Goal: Task Accomplishment & Management: Manage account settings

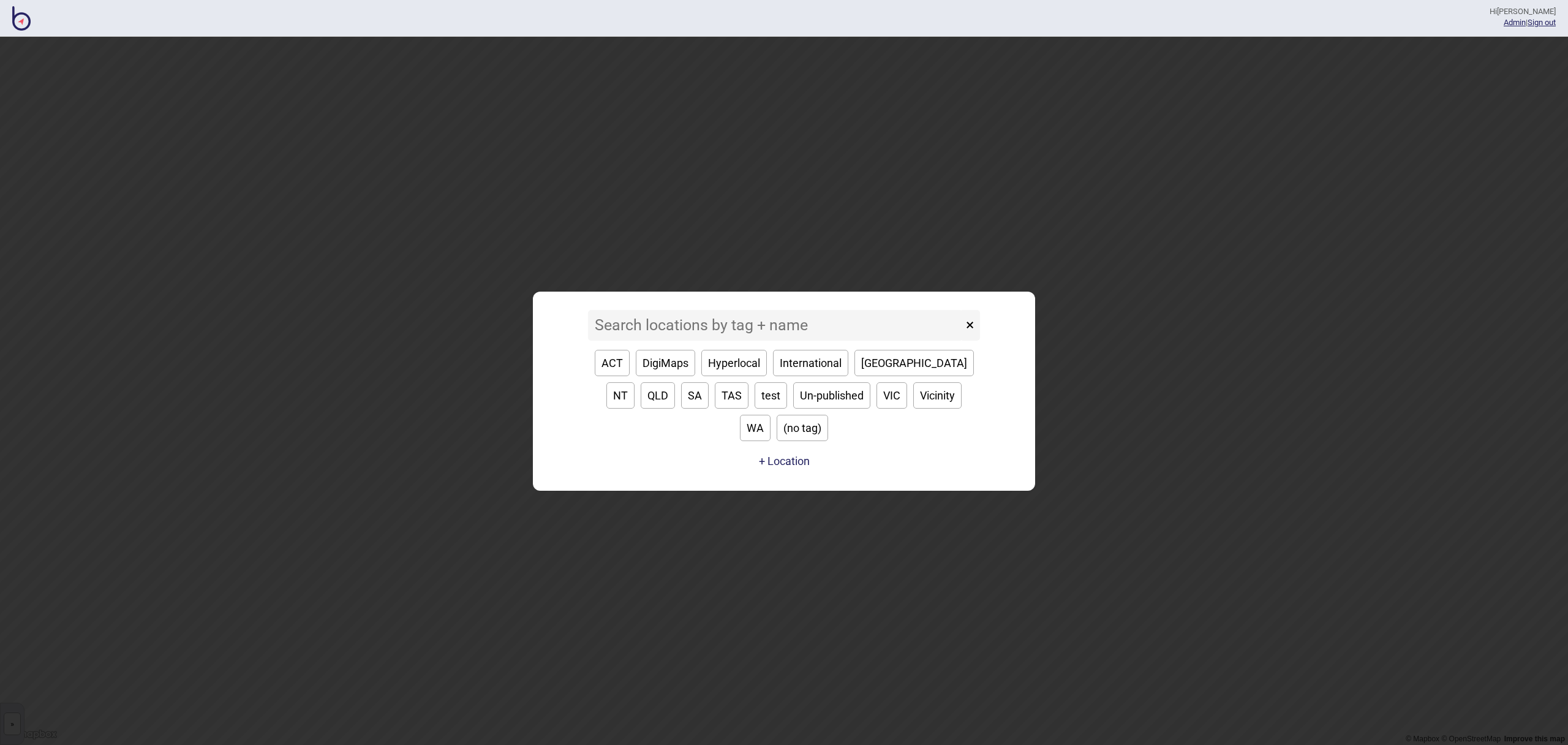
click at [803, 341] on input at bounding box center [775, 325] width 375 height 31
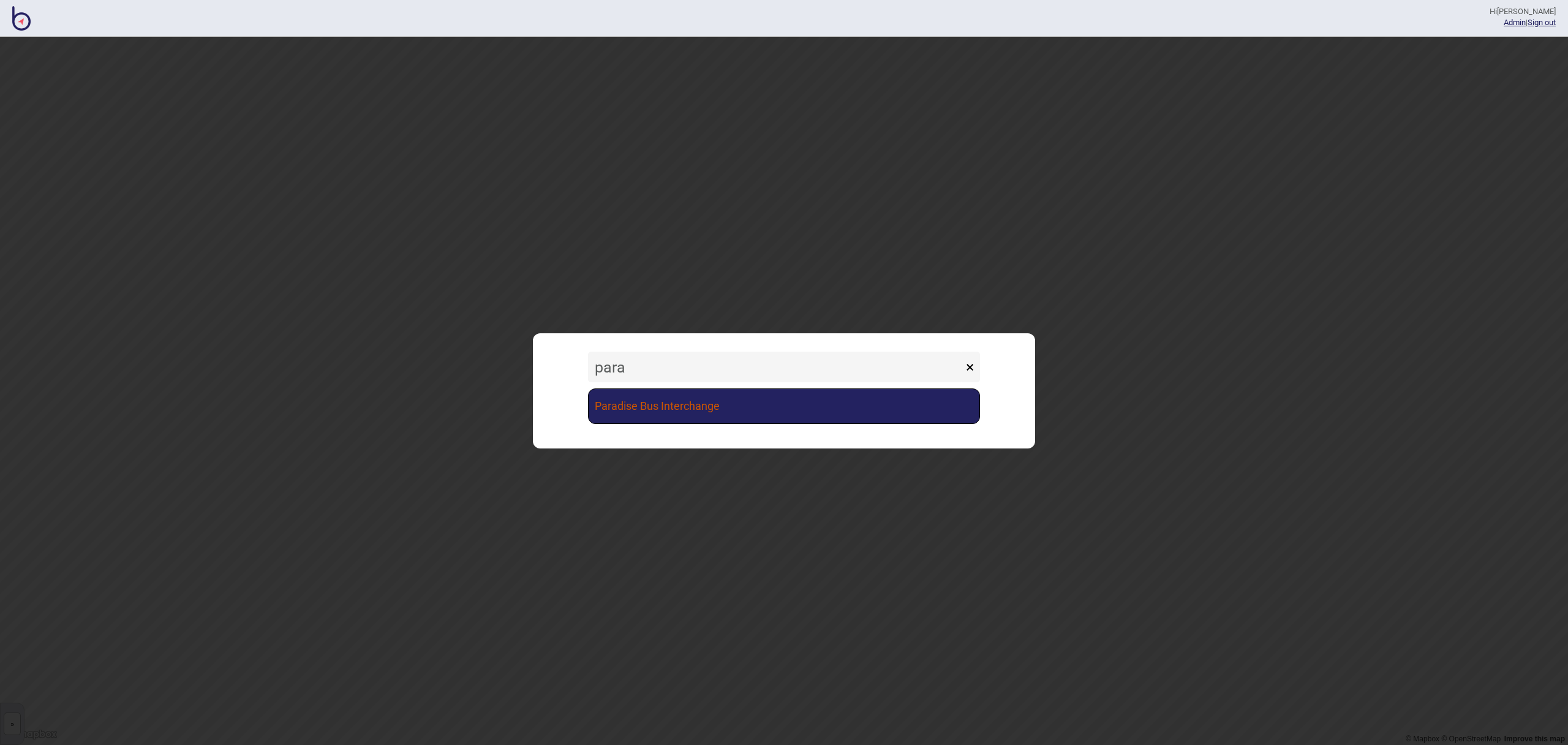
type input "para"
click at [767, 419] on link "Paradise Bus Interchange" at bounding box center [784, 406] width 392 height 36
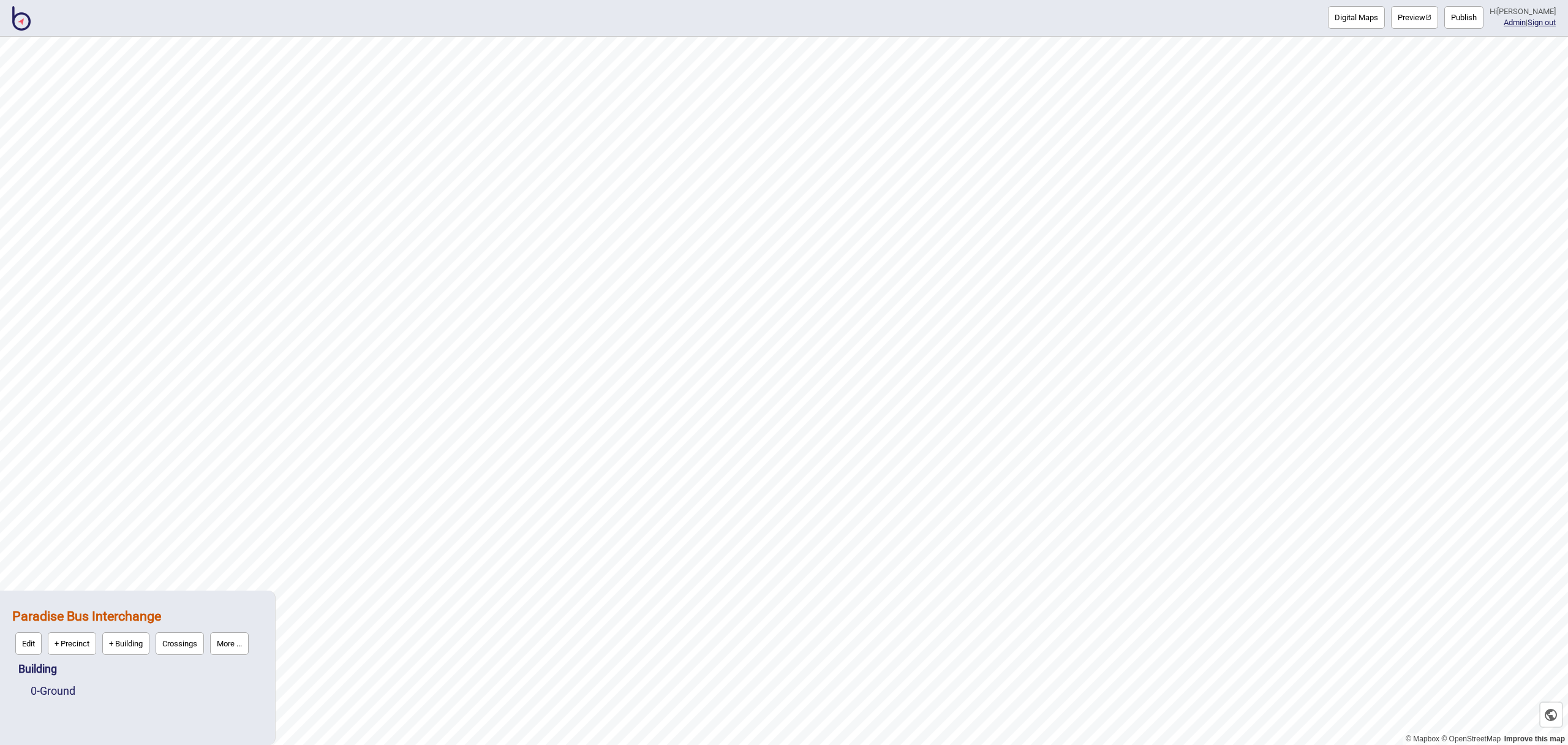
click at [1478, 17] on button "Publish" at bounding box center [1464, 17] width 39 height 22
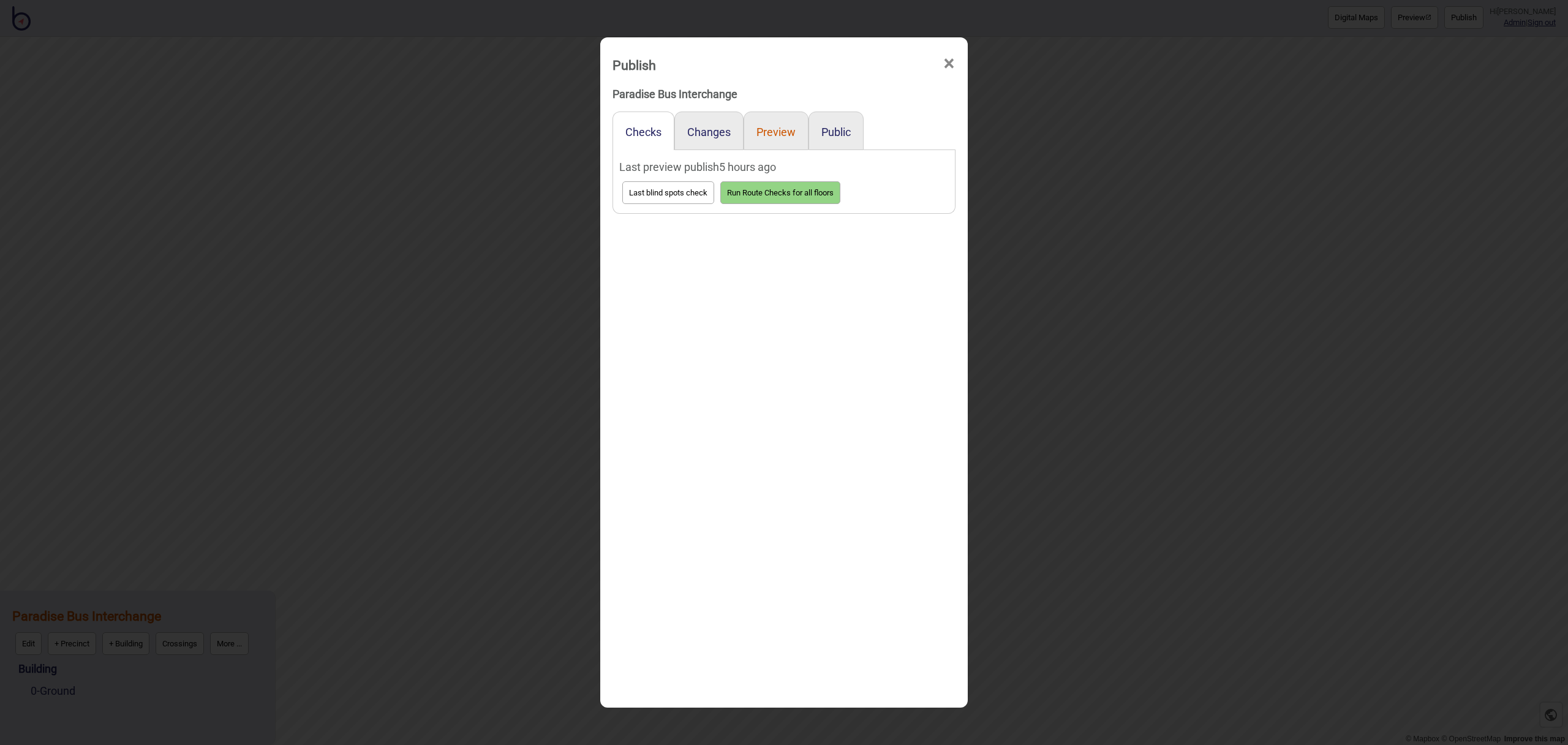
click at [787, 134] on button "Preview" at bounding box center [776, 132] width 39 height 13
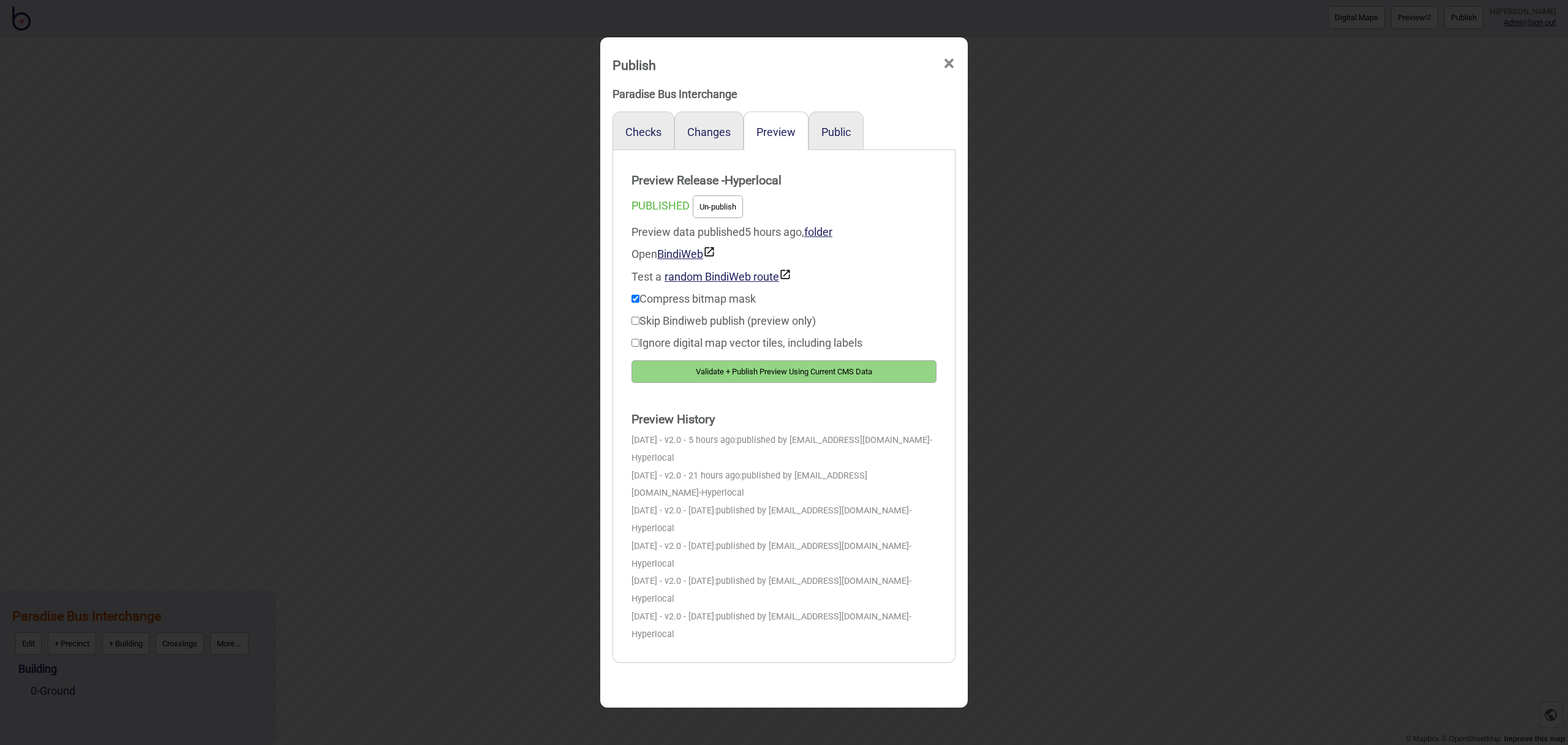
click at [719, 211] on button "Un-publish" at bounding box center [718, 206] width 50 height 22
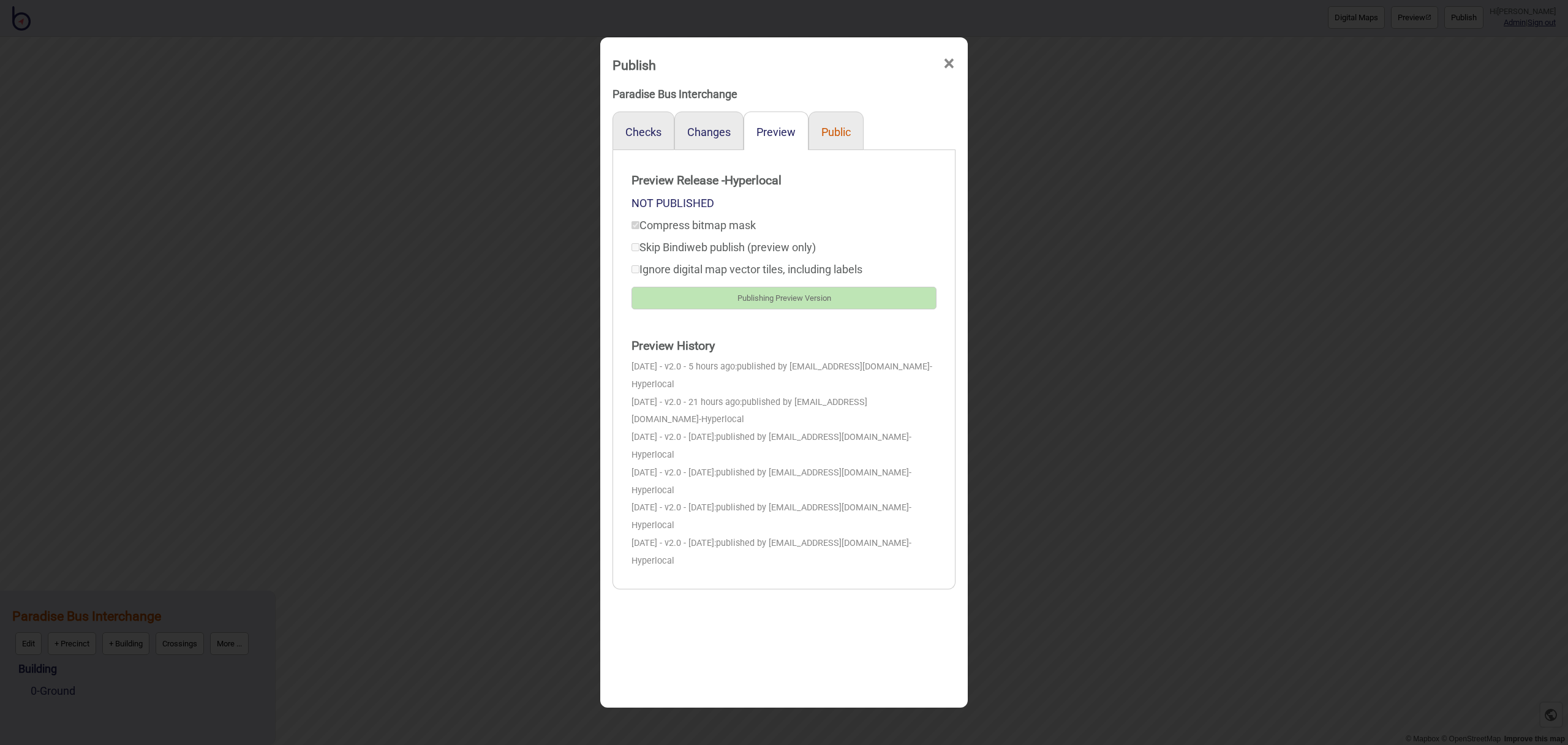
click at [837, 129] on button "Public" at bounding box center [836, 132] width 29 height 13
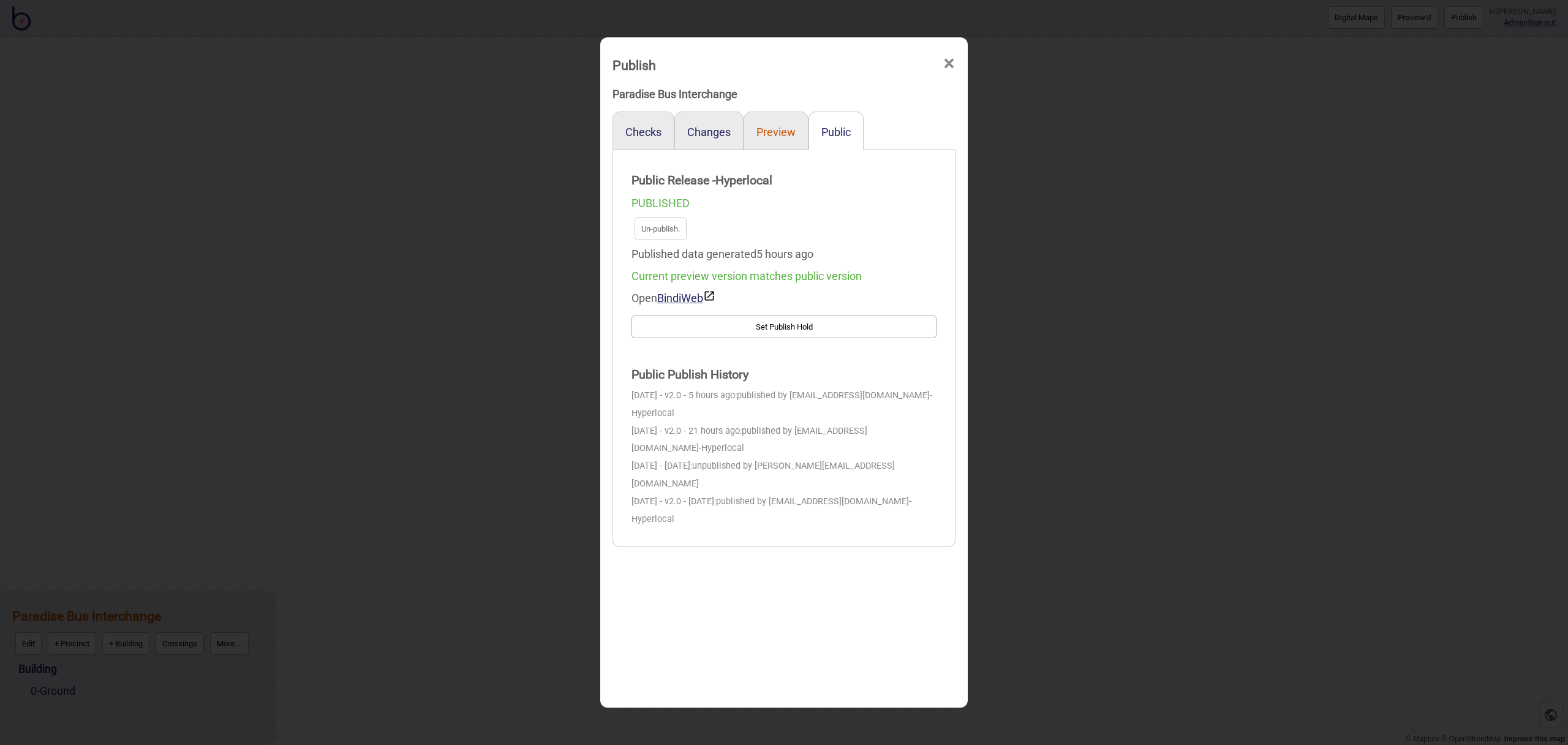
click at [772, 129] on button "Preview" at bounding box center [776, 132] width 39 height 13
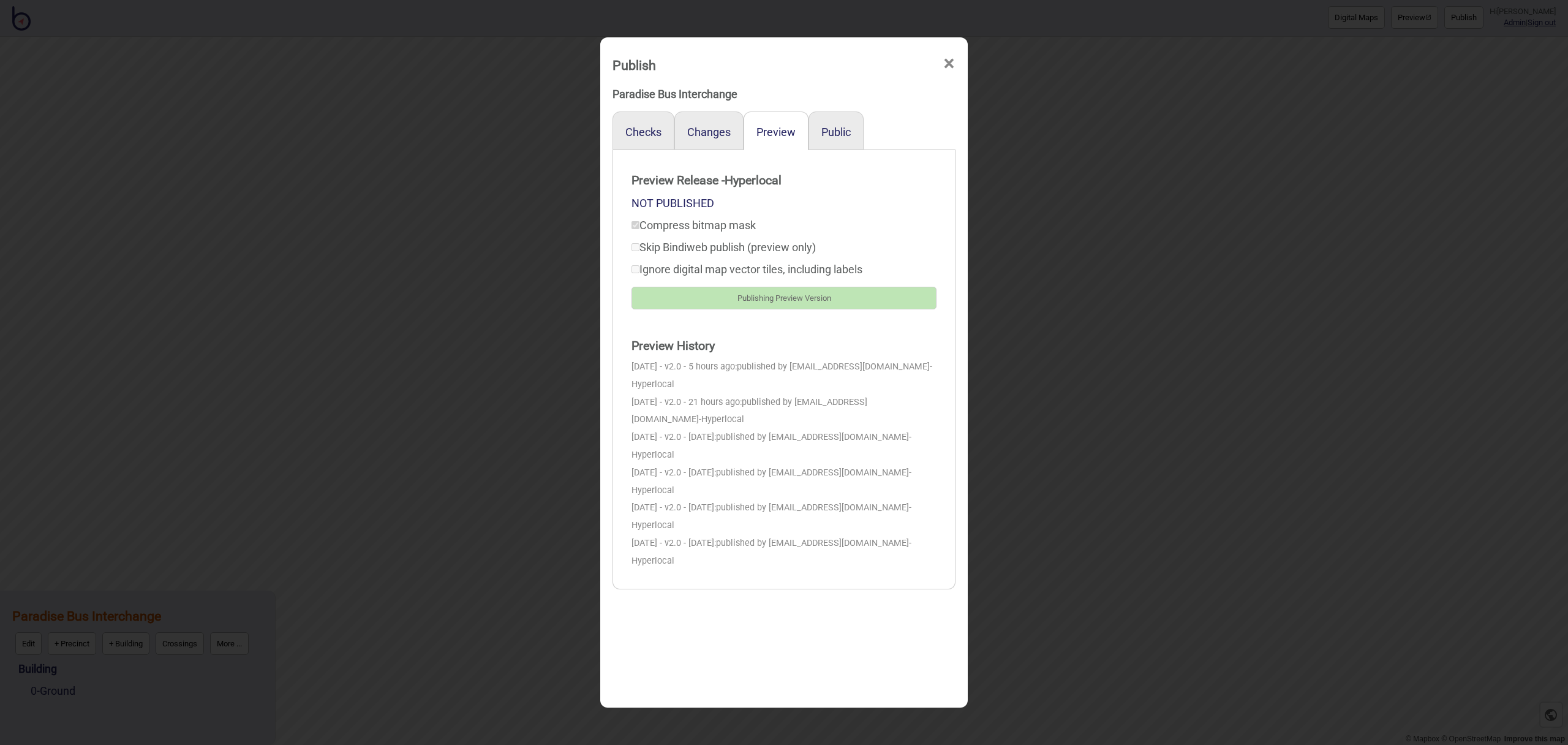
click at [835, 261] on div "Preview Release - Hyperlocal NOT PUBLISHED Compress bitmap mask Skip Bindiweb p…" at bounding box center [784, 239] width 329 height 166
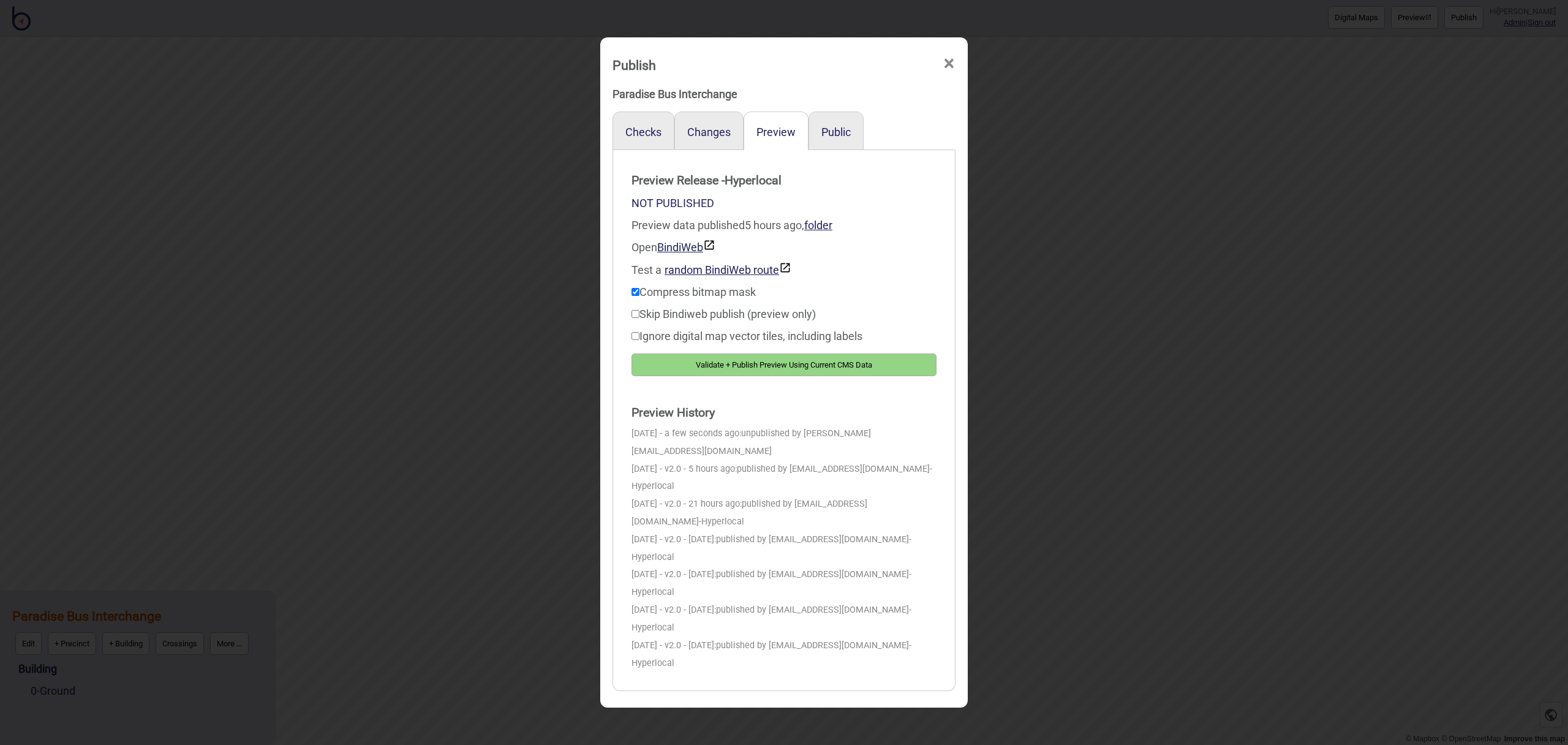
click at [839, 125] on div "Public" at bounding box center [835, 130] width 55 height 38
click at [842, 129] on button "Public" at bounding box center [836, 132] width 29 height 13
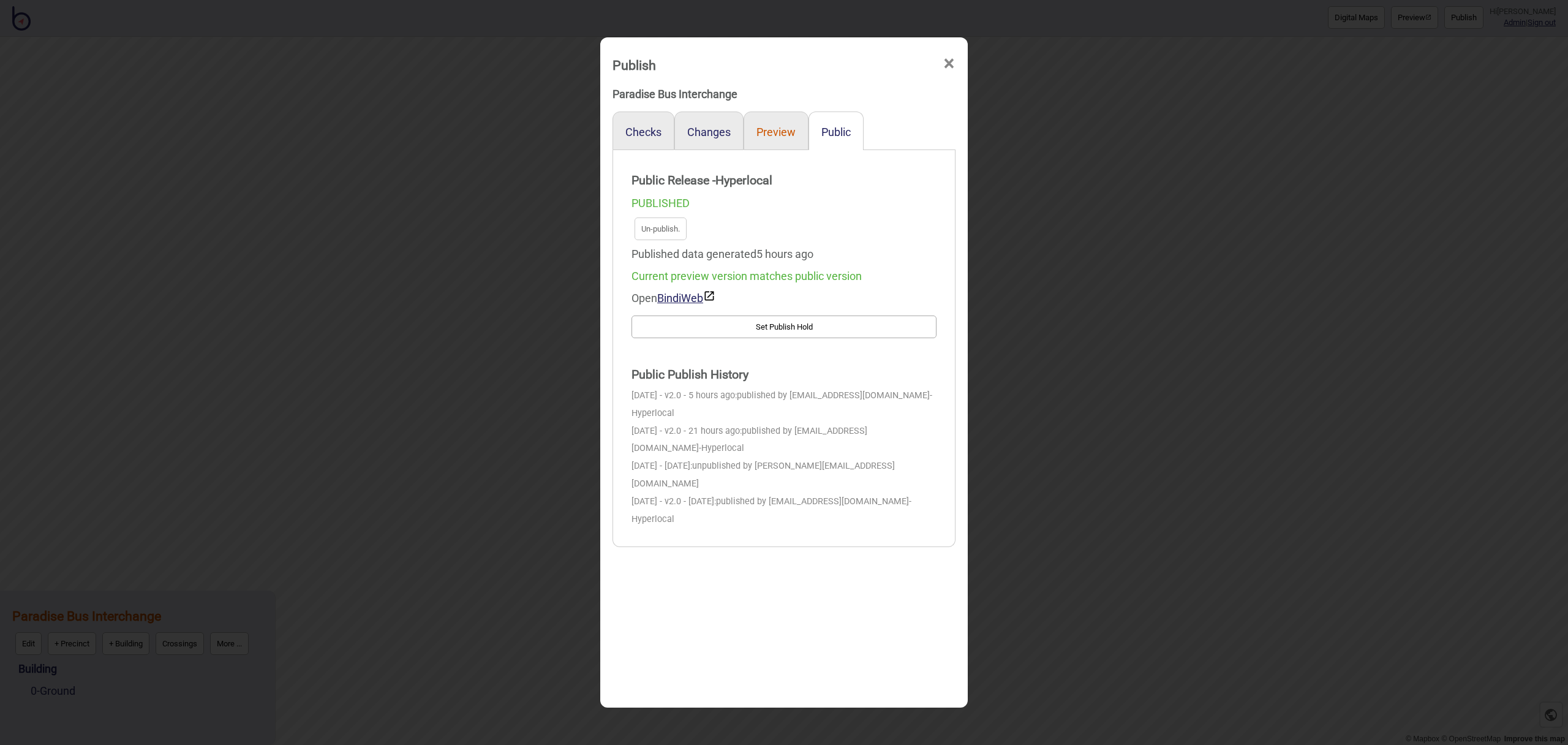
click at [779, 131] on button "Preview" at bounding box center [776, 132] width 39 height 13
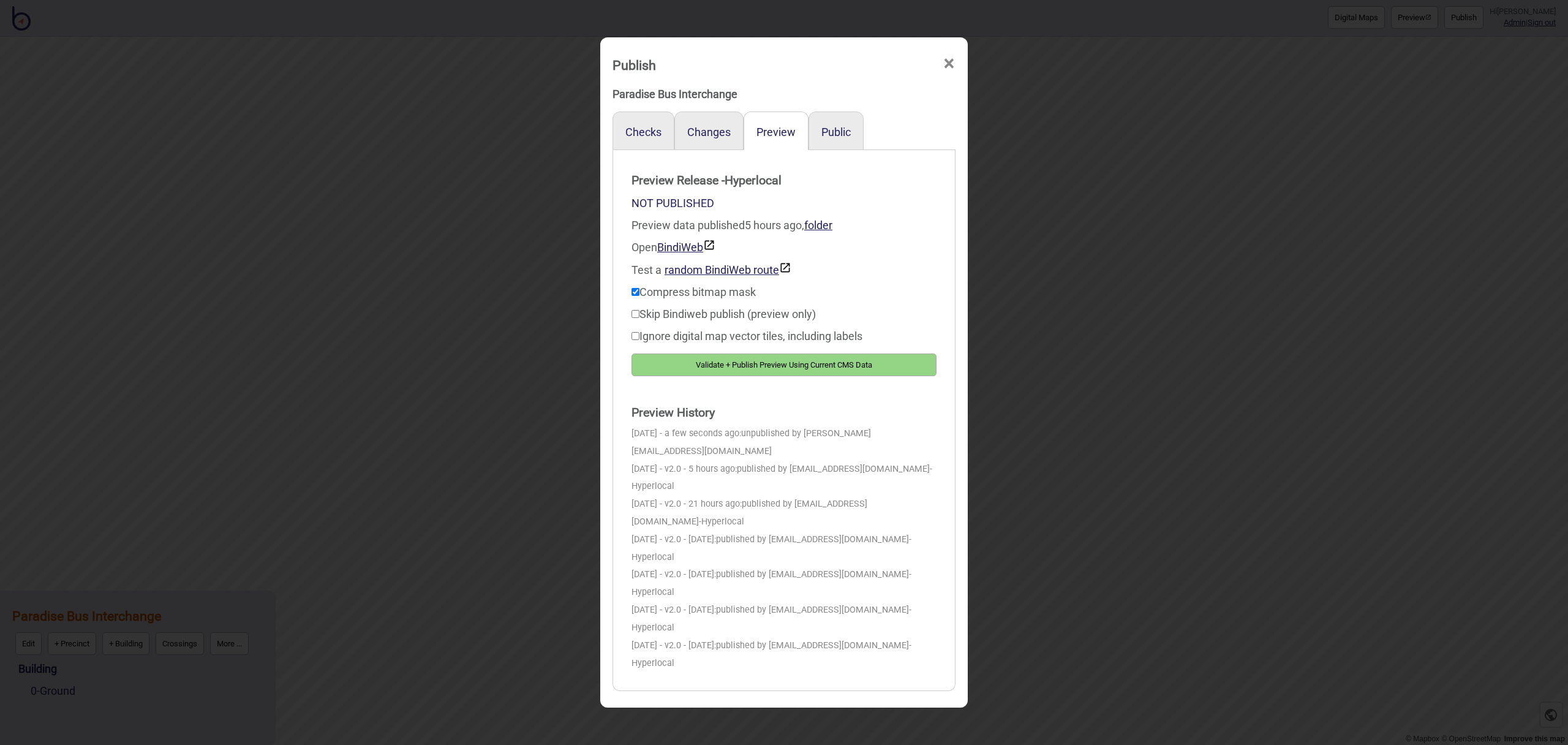
click at [828, 362] on button "Validate + Publish Preview Using Current CMS Data" at bounding box center [784, 365] width 305 height 22
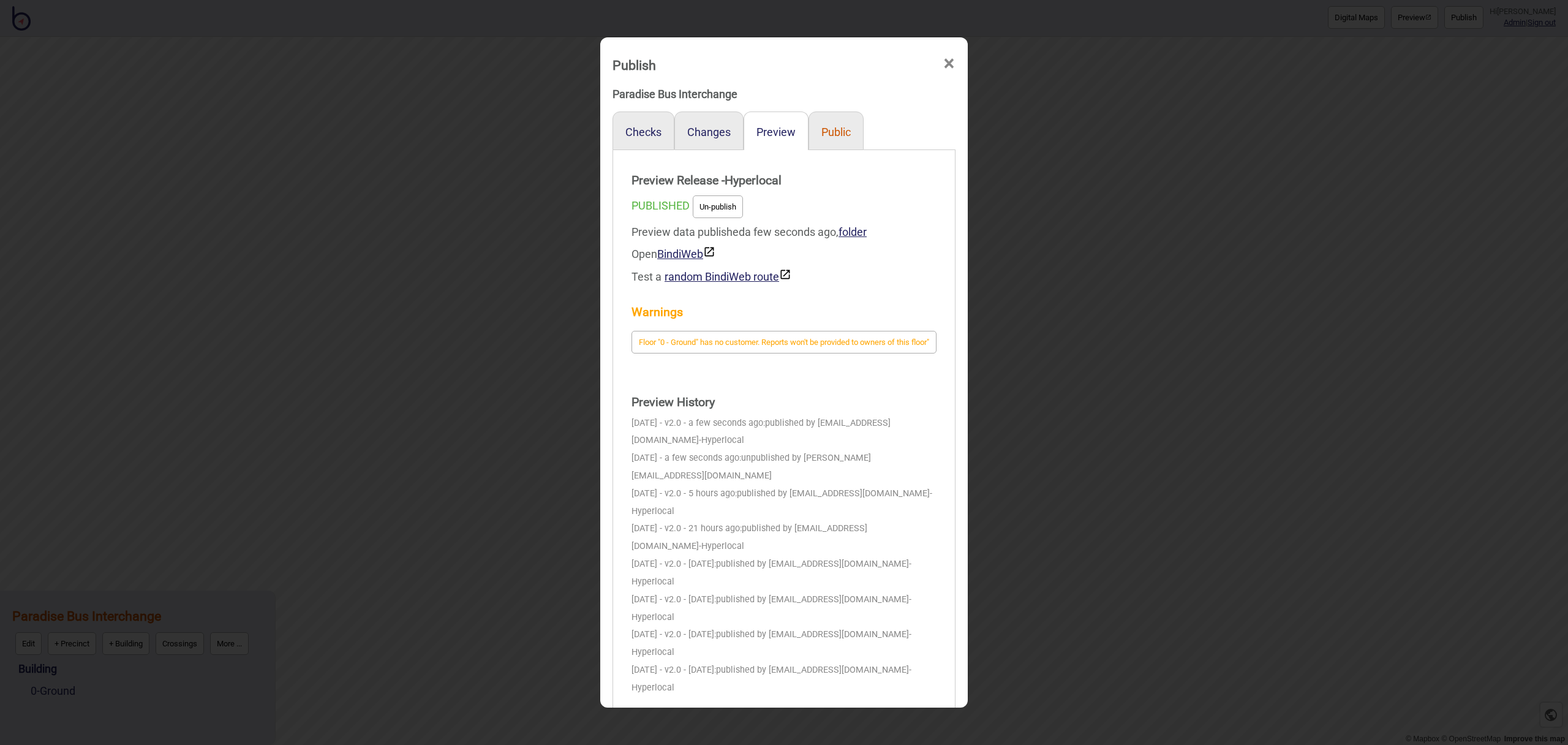
click at [833, 130] on button "Public" at bounding box center [836, 132] width 29 height 13
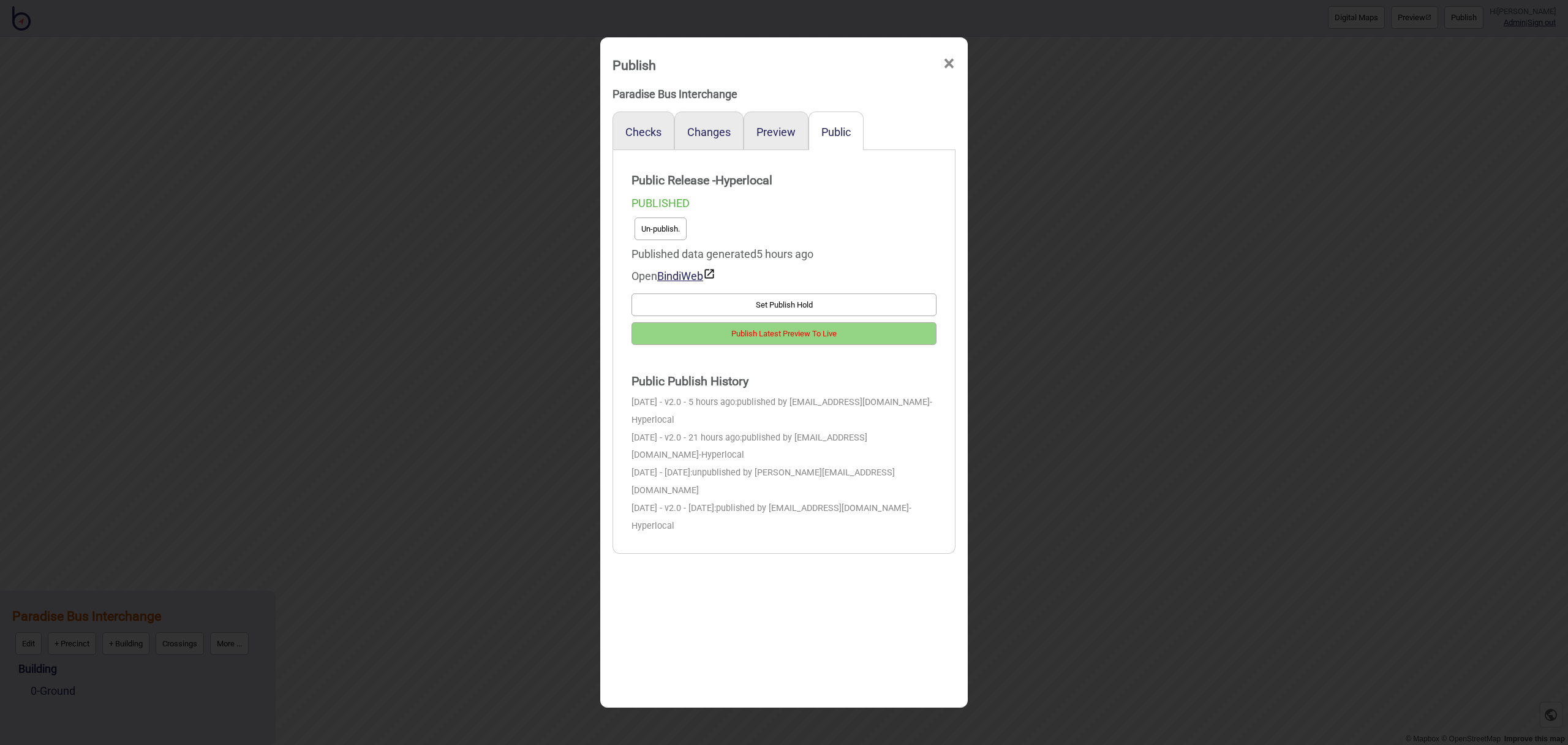
click at [678, 227] on button "Un-publish." at bounding box center [661, 229] width 52 height 22
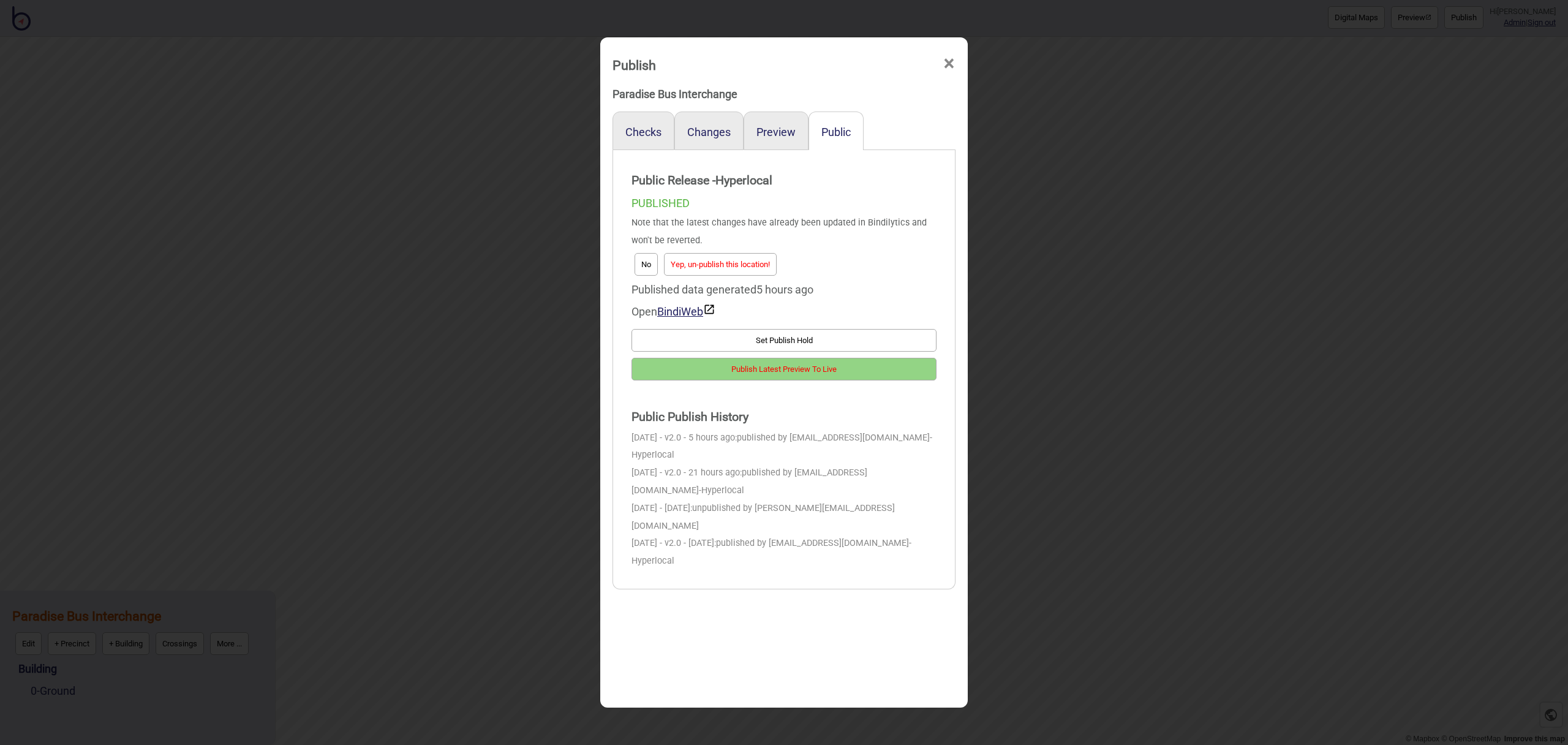
click at [717, 260] on button "Yep, un-publish this location!" at bounding box center [720, 264] width 113 height 22
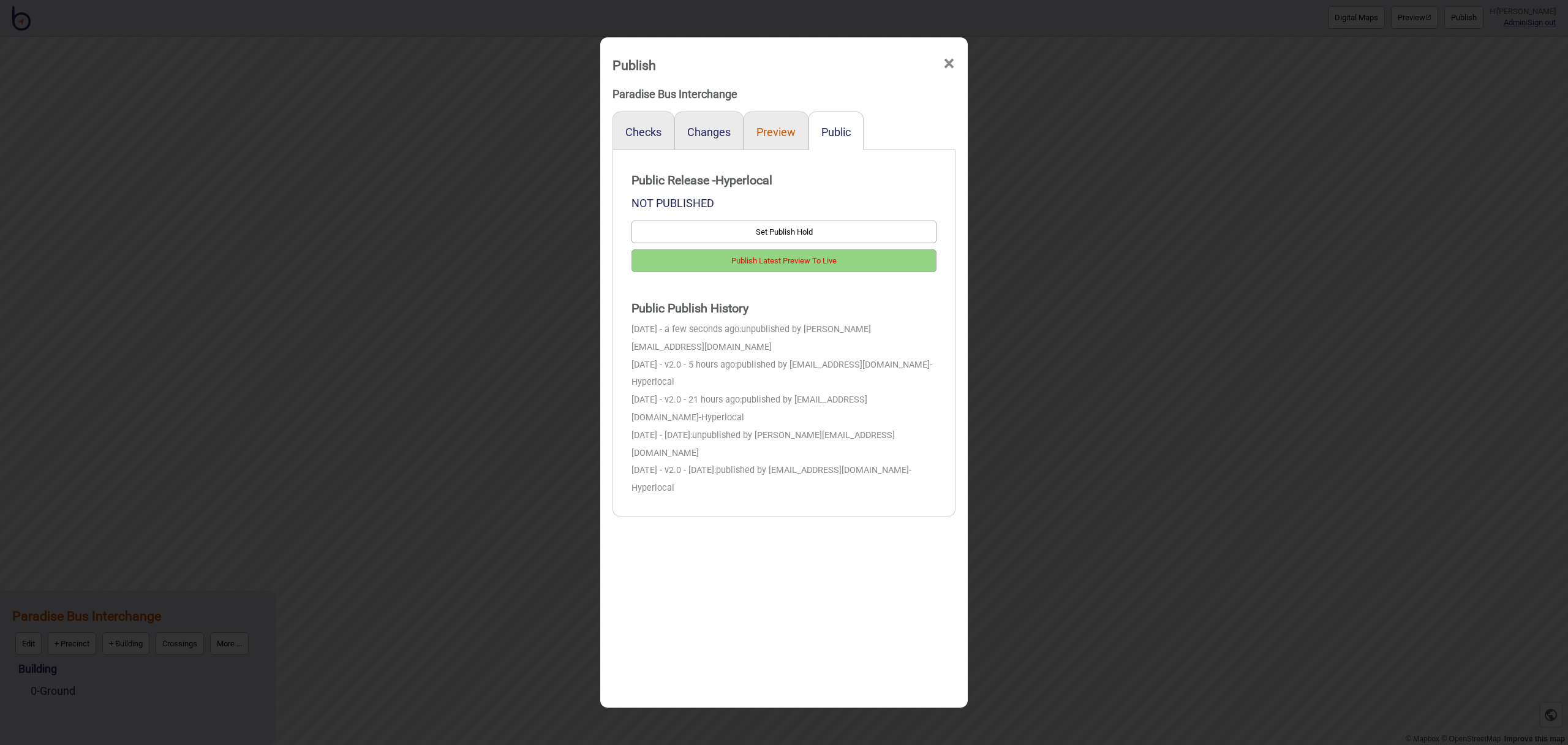
click at [783, 136] on button "Preview" at bounding box center [776, 132] width 39 height 13
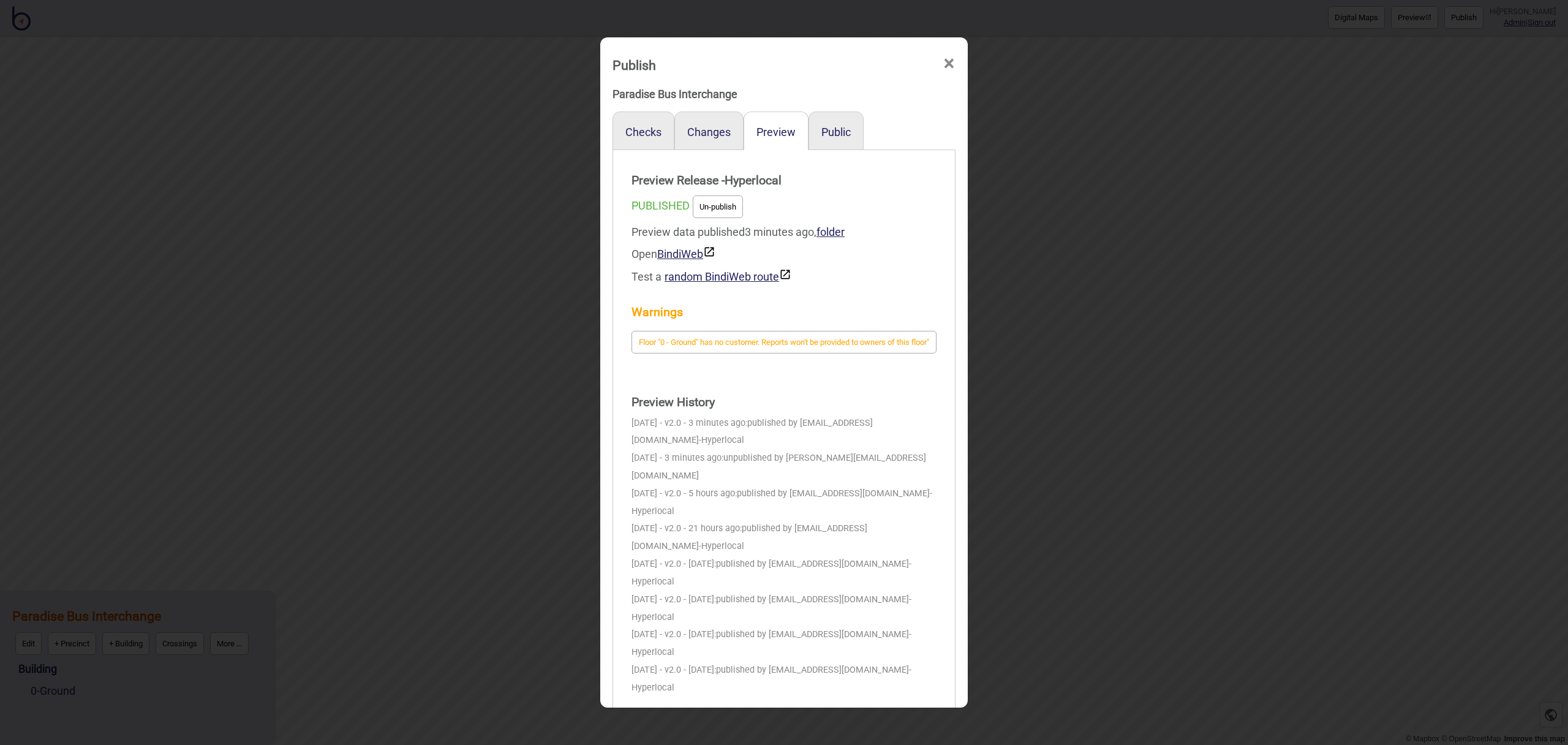
click at [729, 217] on button "Un-publish" at bounding box center [718, 206] width 50 height 22
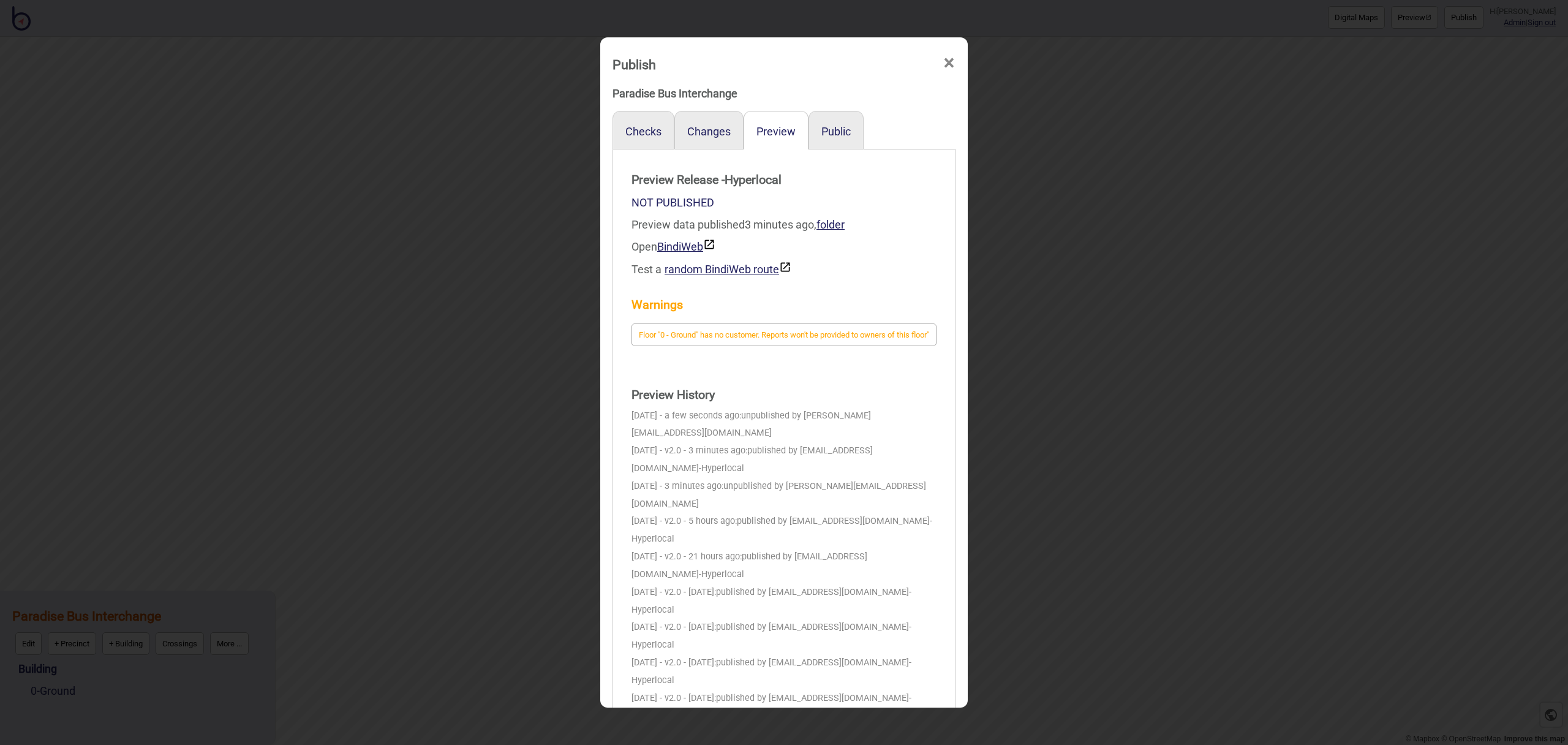
scroll to position [1, 0]
click at [947, 59] on span "×" at bounding box center [949, 62] width 13 height 41
